Goal: Obtain resource: Download file/media

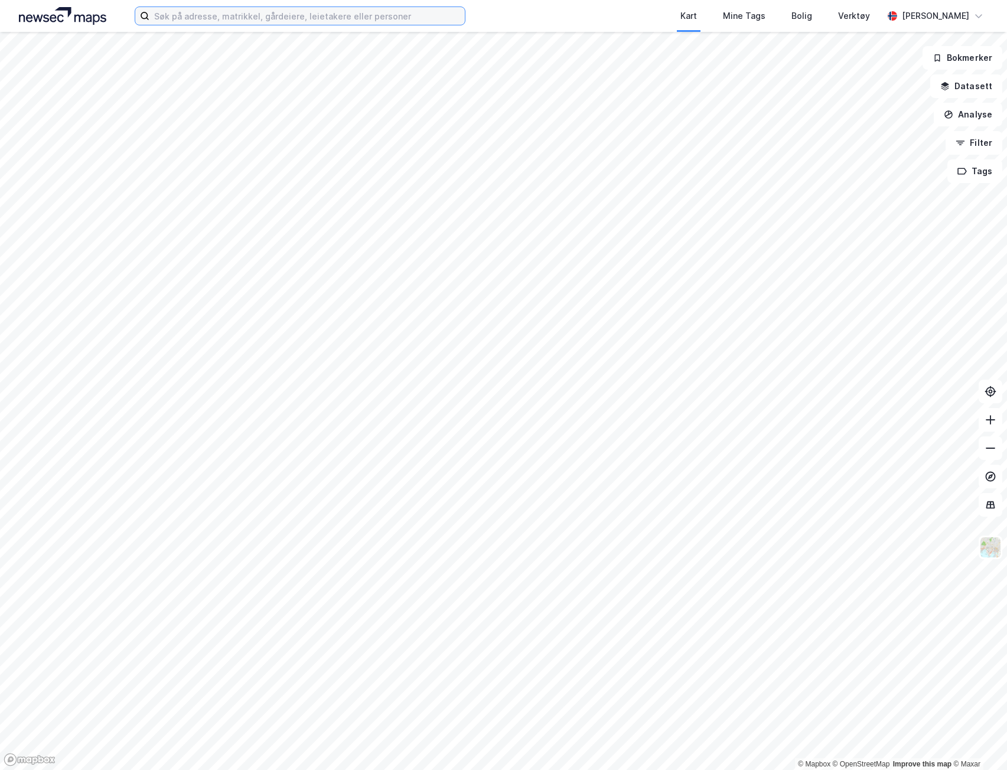
click at [382, 15] on input at bounding box center [306, 16] width 315 height 18
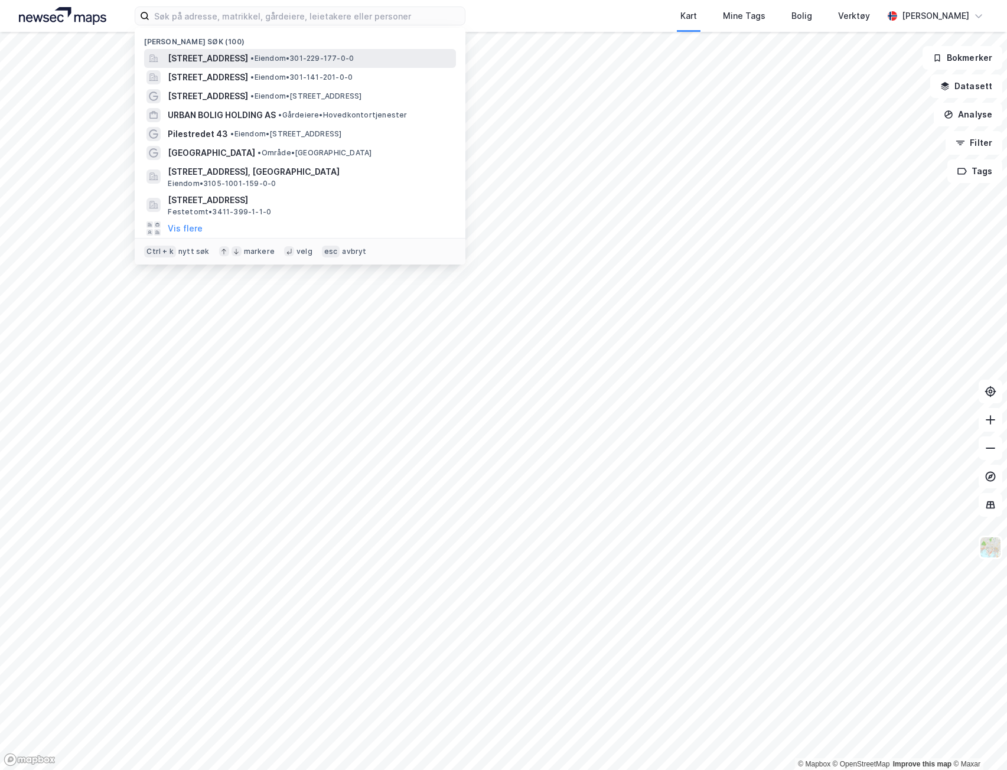
click at [248, 60] on span "[STREET_ADDRESS]" at bounding box center [208, 58] width 80 height 14
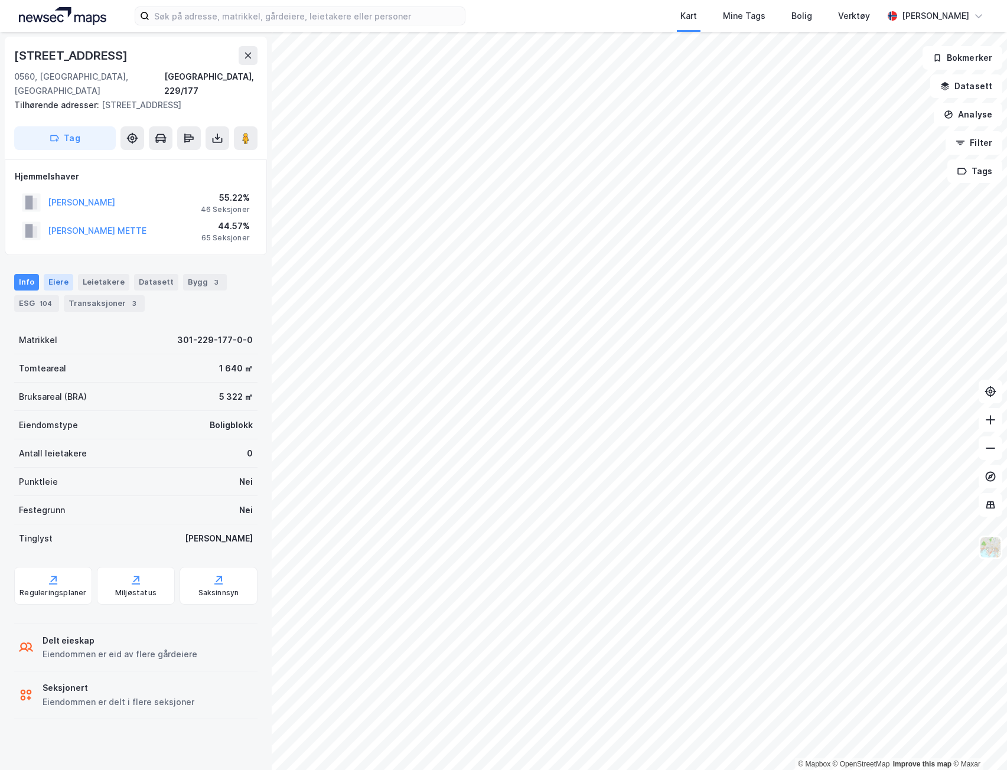
click at [60, 274] on div "Eiere" at bounding box center [59, 282] width 30 height 17
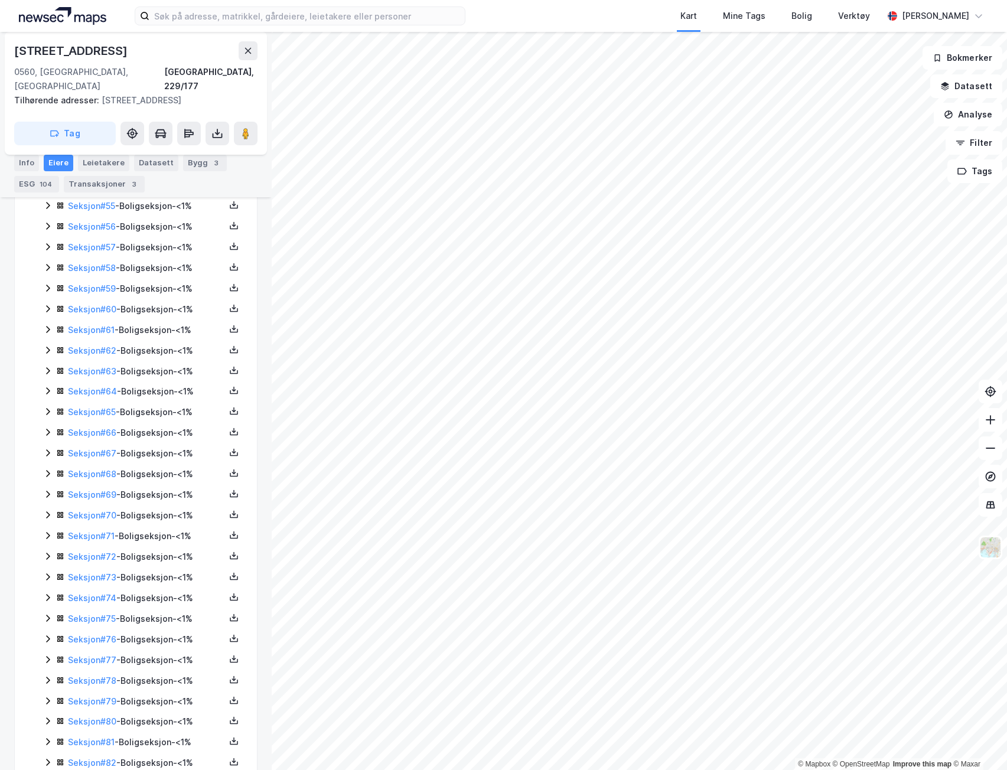
scroll to position [1594, 0]
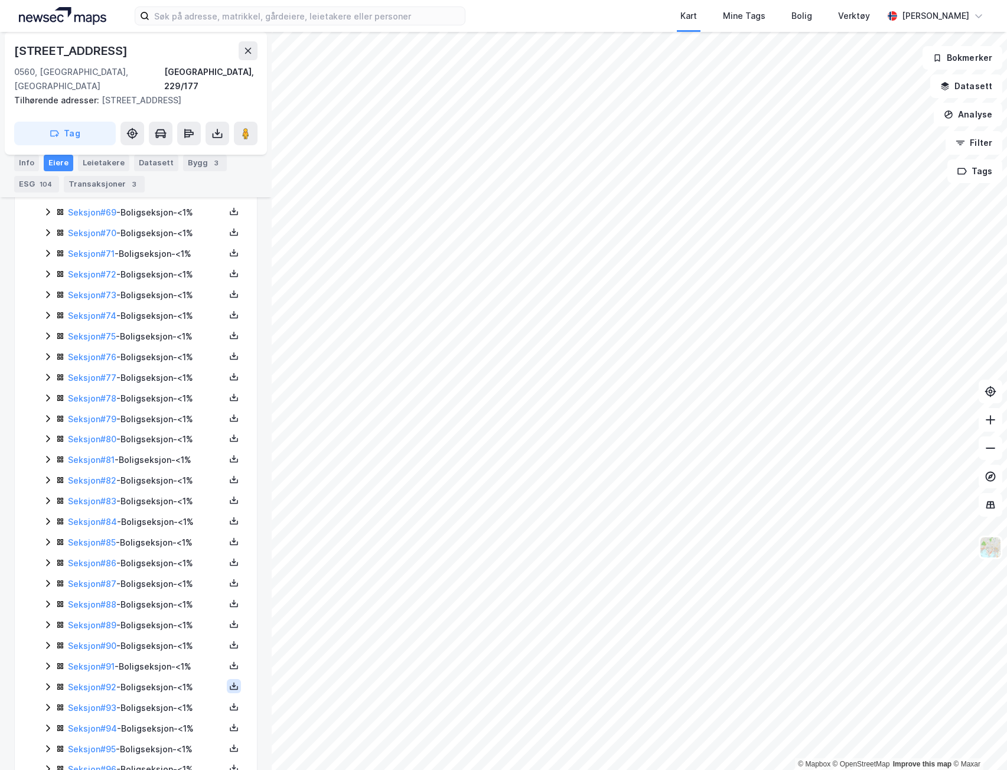
click at [227, 679] on button at bounding box center [234, 686] width 14 height 14
click at [174, 644] on div "Grunnbok" at bounding box center [163, 651] width 40 height 14
